Goal: Find specific page/section: Find specific page/section

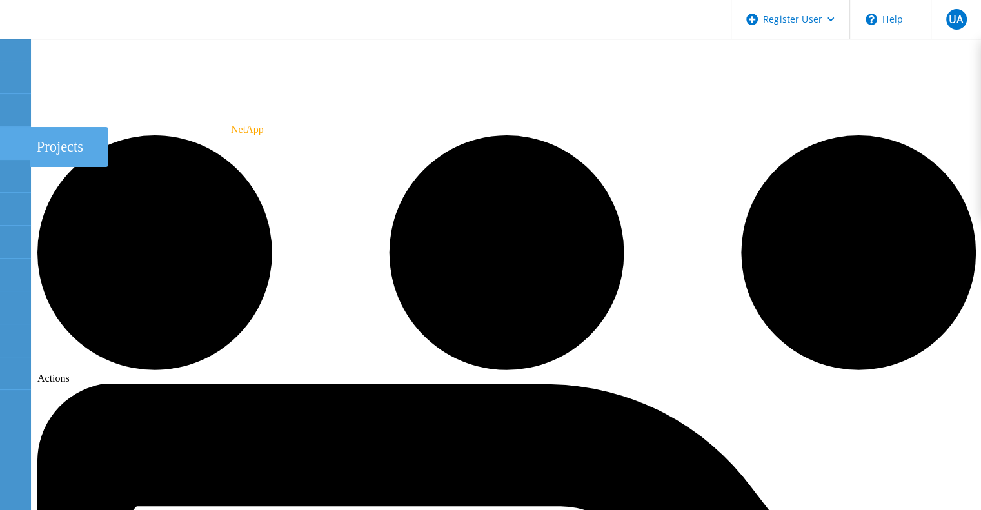
click at [9, 139] on icon at bounding box center [14, 143] width 15 height 12
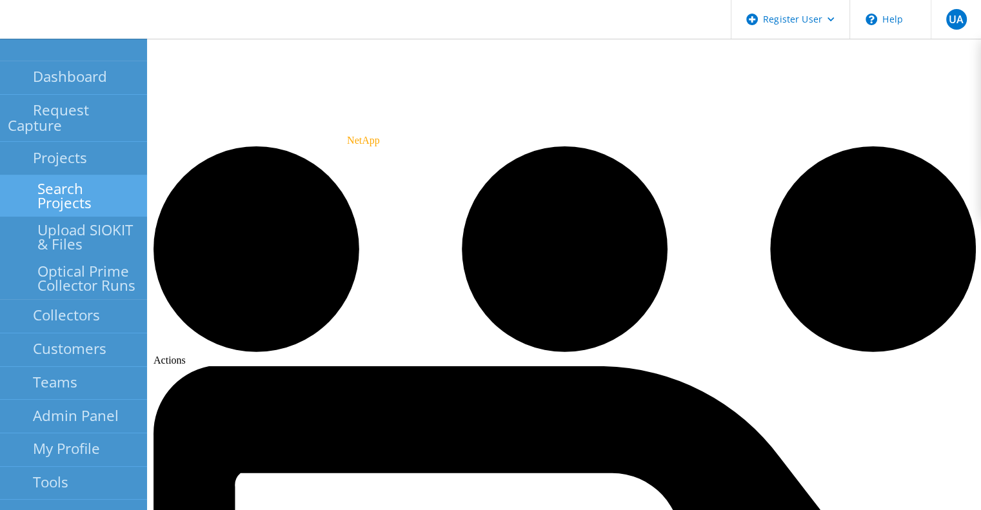
click at [91, 175] on link "Search Projects" at bounding box center [73, 195] width 147 height 41
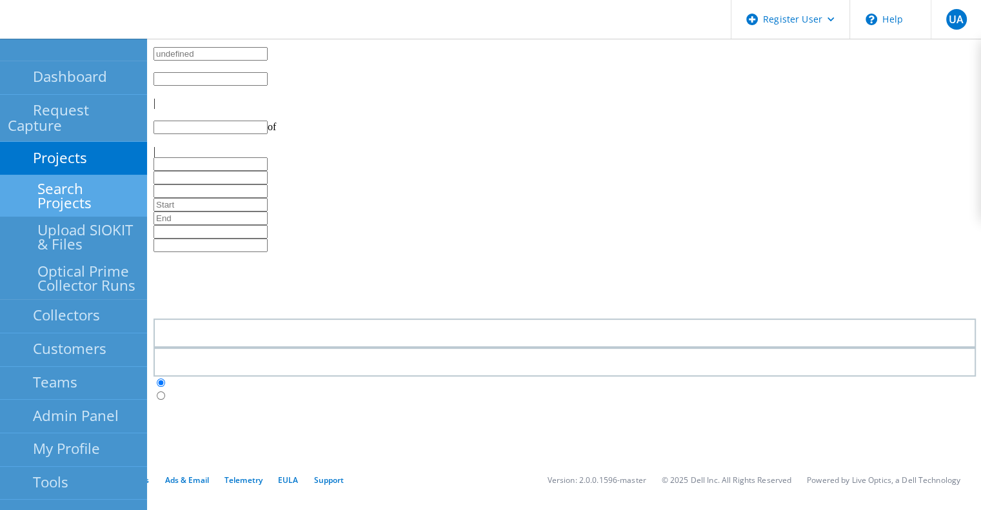
type input "1"
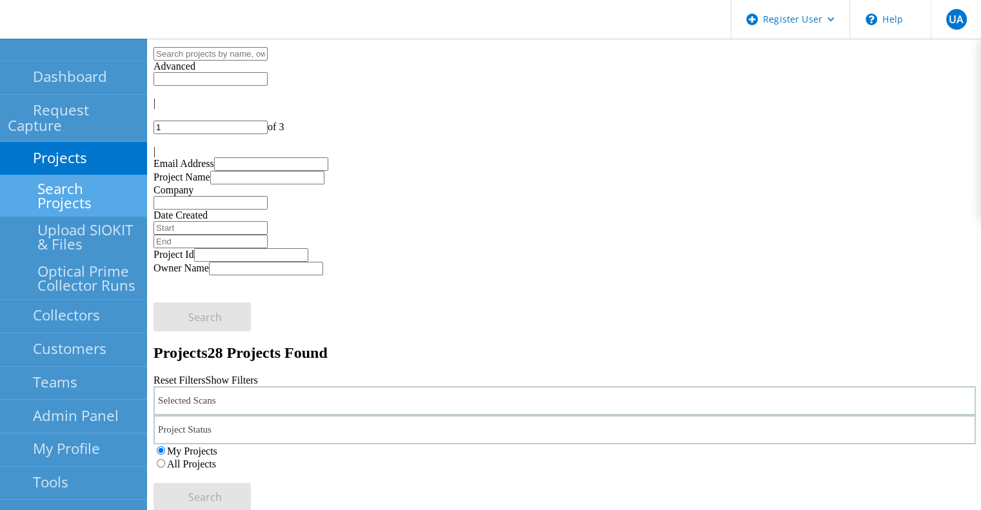
click at [333, 386] on div "Selected Scans" at bounding box center [565, 400] width 822 height 29
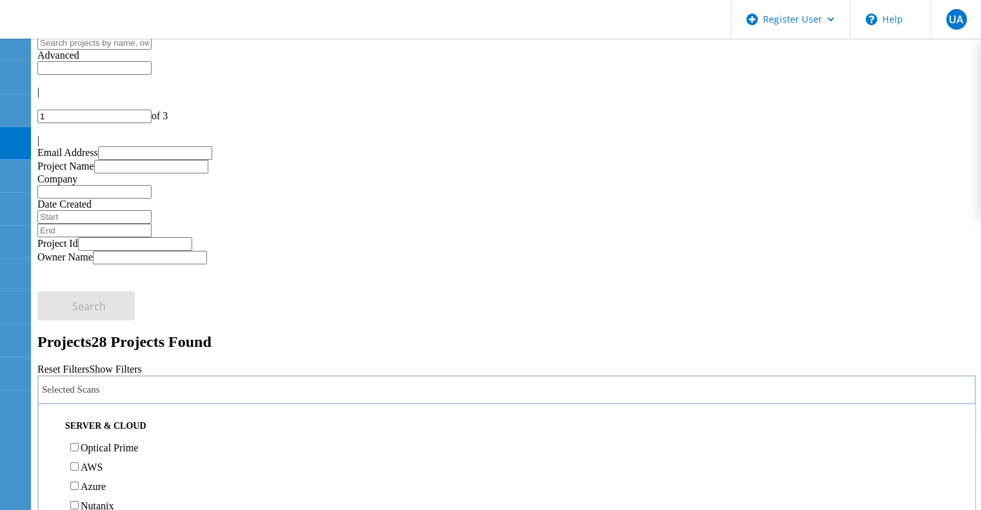
click at [100, 448] on label "All Projects" at bounding box center [75, 453] width 49 height 11
click at [49, 448] on input "All Projects" at bounding box center [45, 452] width 8 height 8
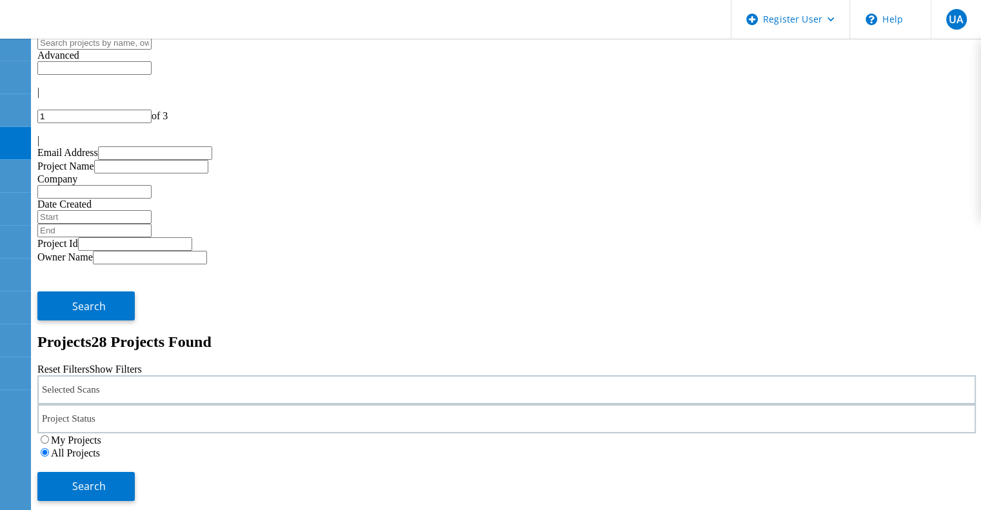
click at [244, 375] on div "Selected Scans" at bounding box center [506, 389] width 939 height 29
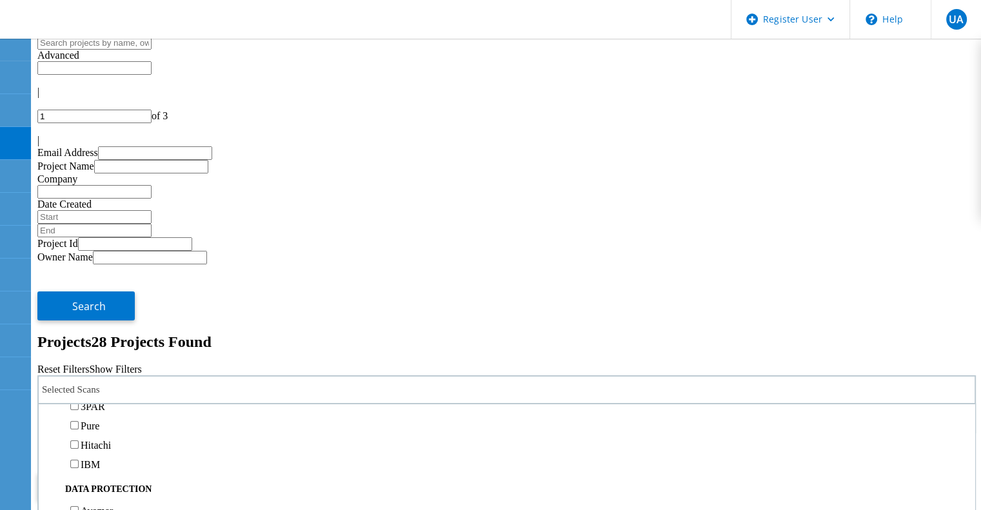
scroll to position [445, 0]
click at [105, 400] on label "3PAR" at bounding box center [93, 405] width 25 height 11
click at [79, 401] on input "3PAR" at bounding box center [74, 405] width 8 height 8
click at [106, 479] on span "Search" at bounding box center [89, 486] width 34 height 14
